Goal: Information Seeking & Learning: Understand process/instructions

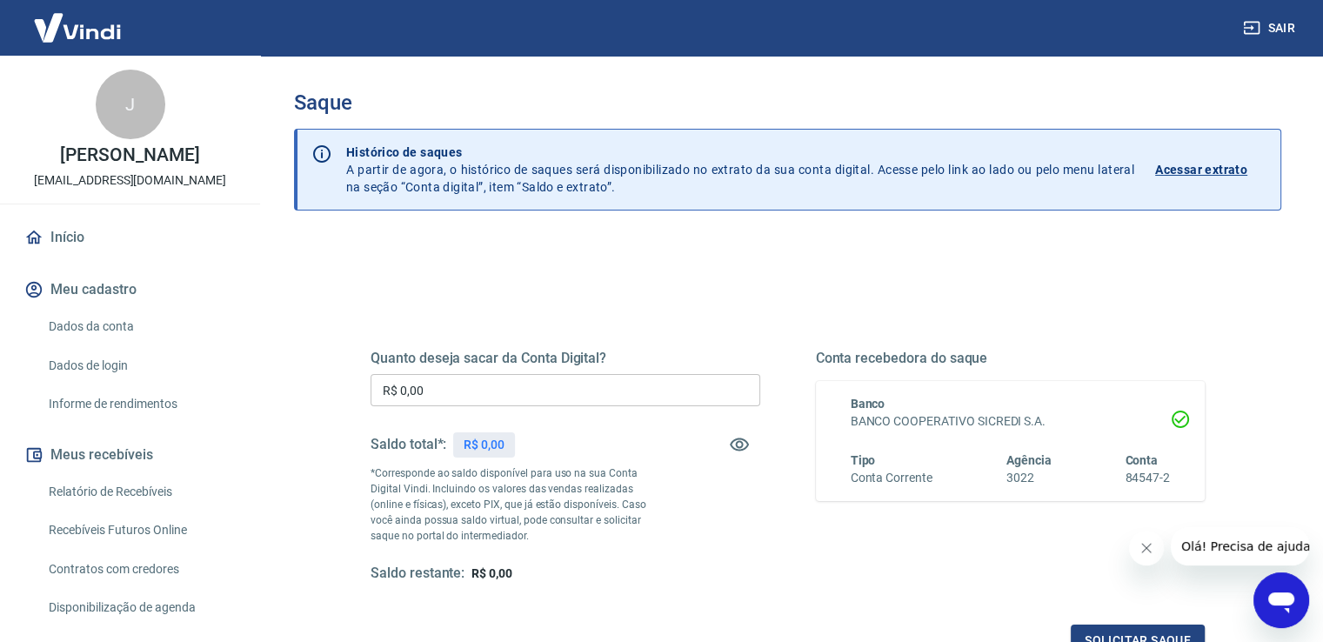
click at [97, 344] on link "Dados da conta" at bounding box center [140, 327] width 197 height 36
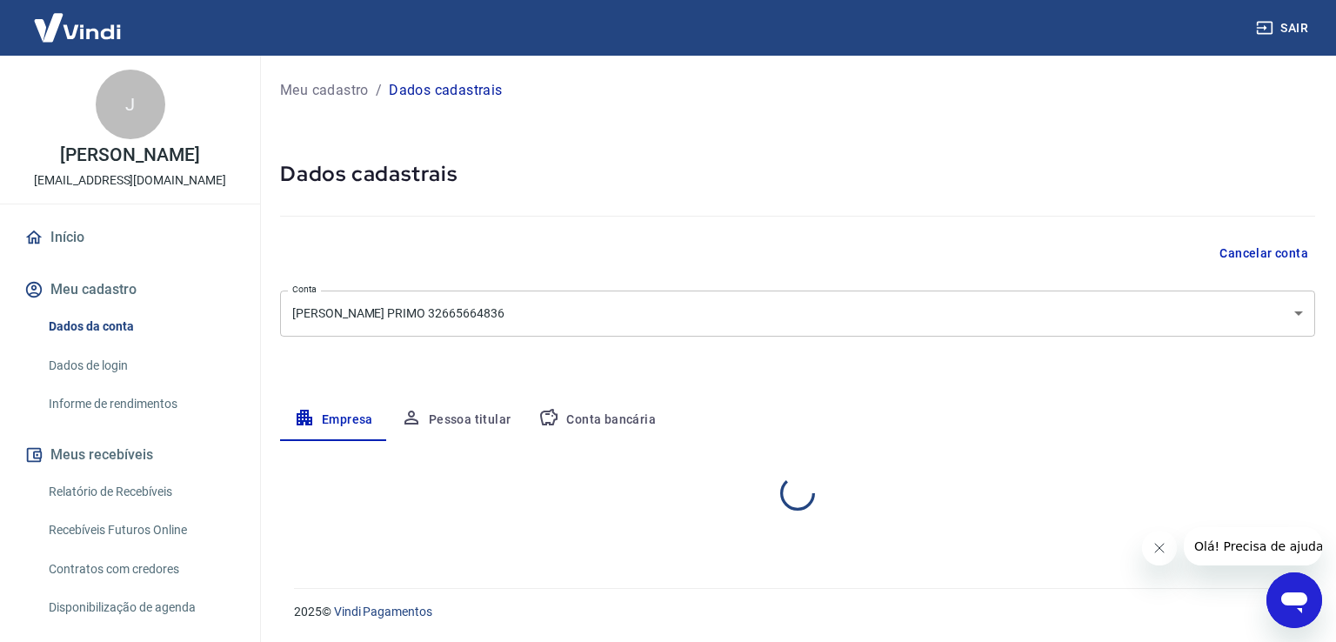
select select "SP"
select select "business"
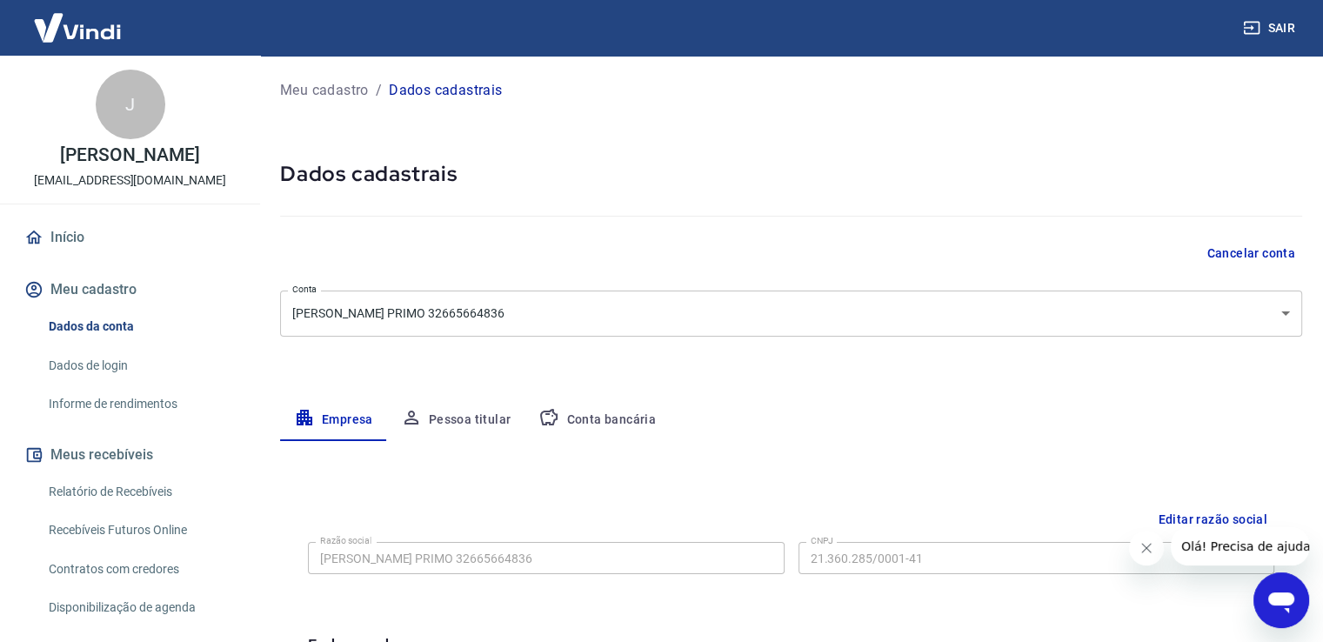
click at [109, 510] on link "Relatório de Recebíveis" at bounding box center [140, 492] width 197 height 36
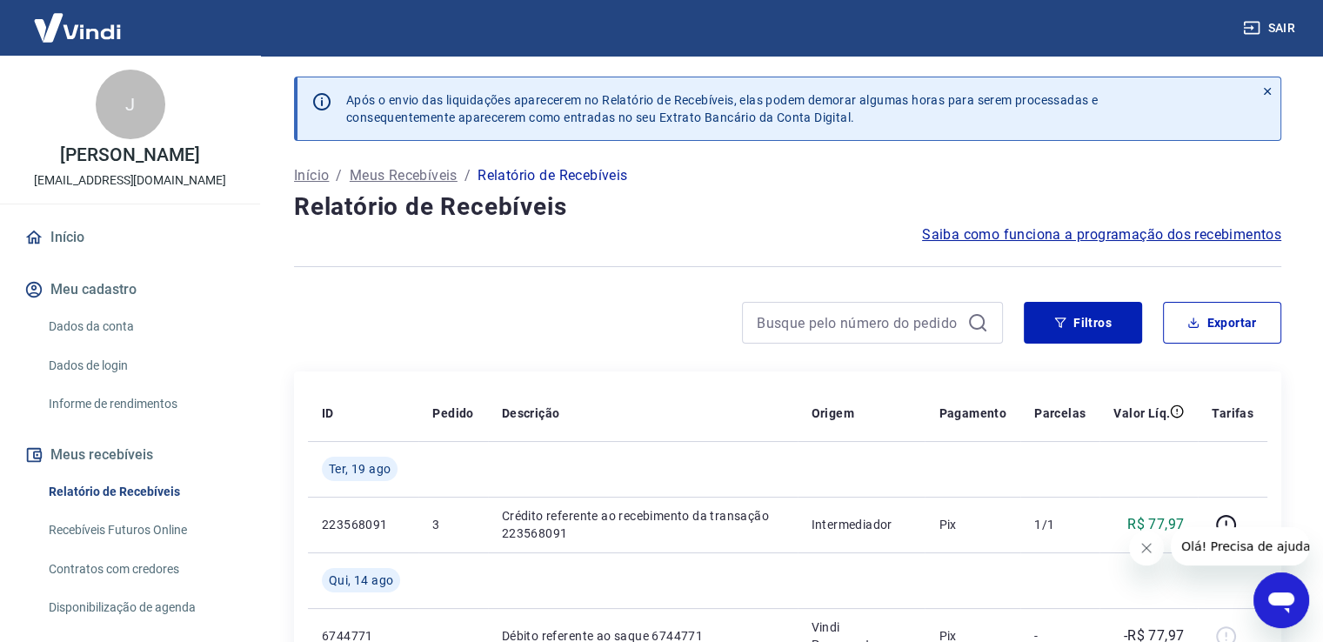
click at [1132, 237] on span "Saiba como funciona a programação dos recebimentos" at bounding box center [1101, 234] width 359 height 21
